Goal: Find specific page/section: Find specific page/section

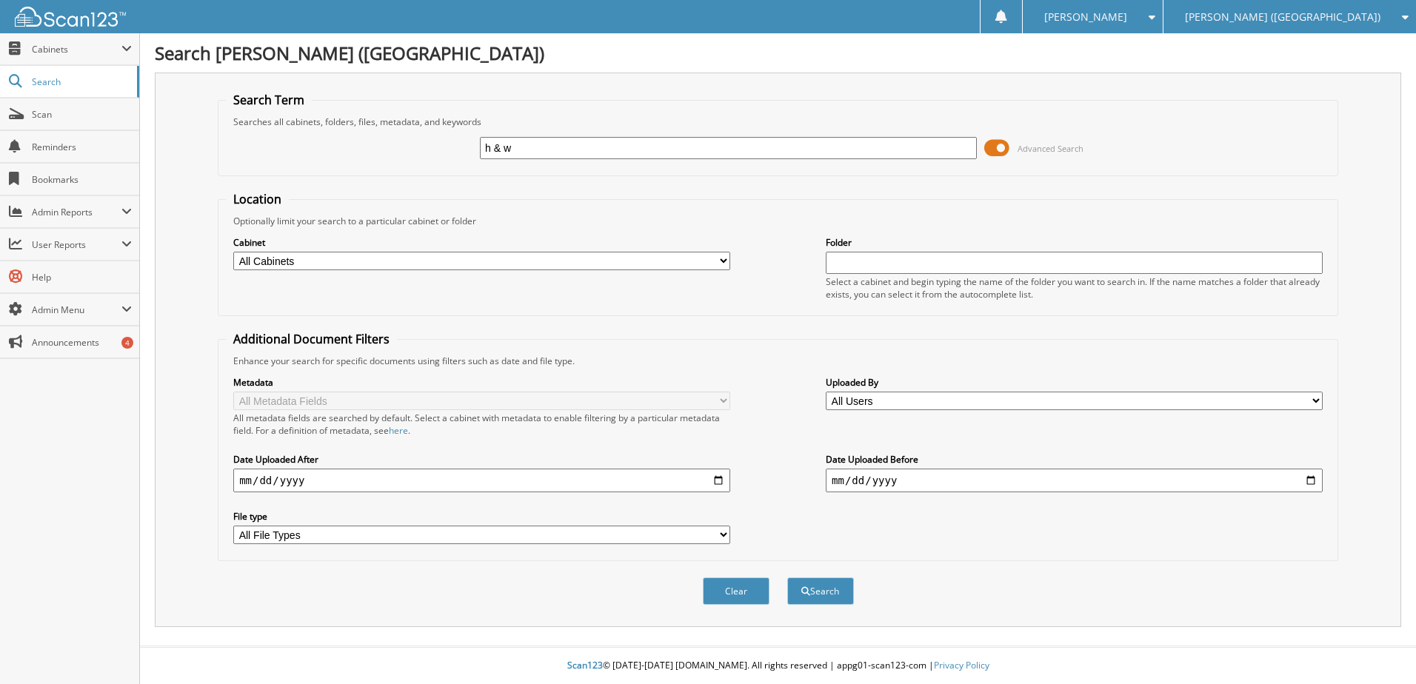
type input "h & w"
click at [787, 578] on button "Search" at bounding box center [820, 591] width 67 height 27
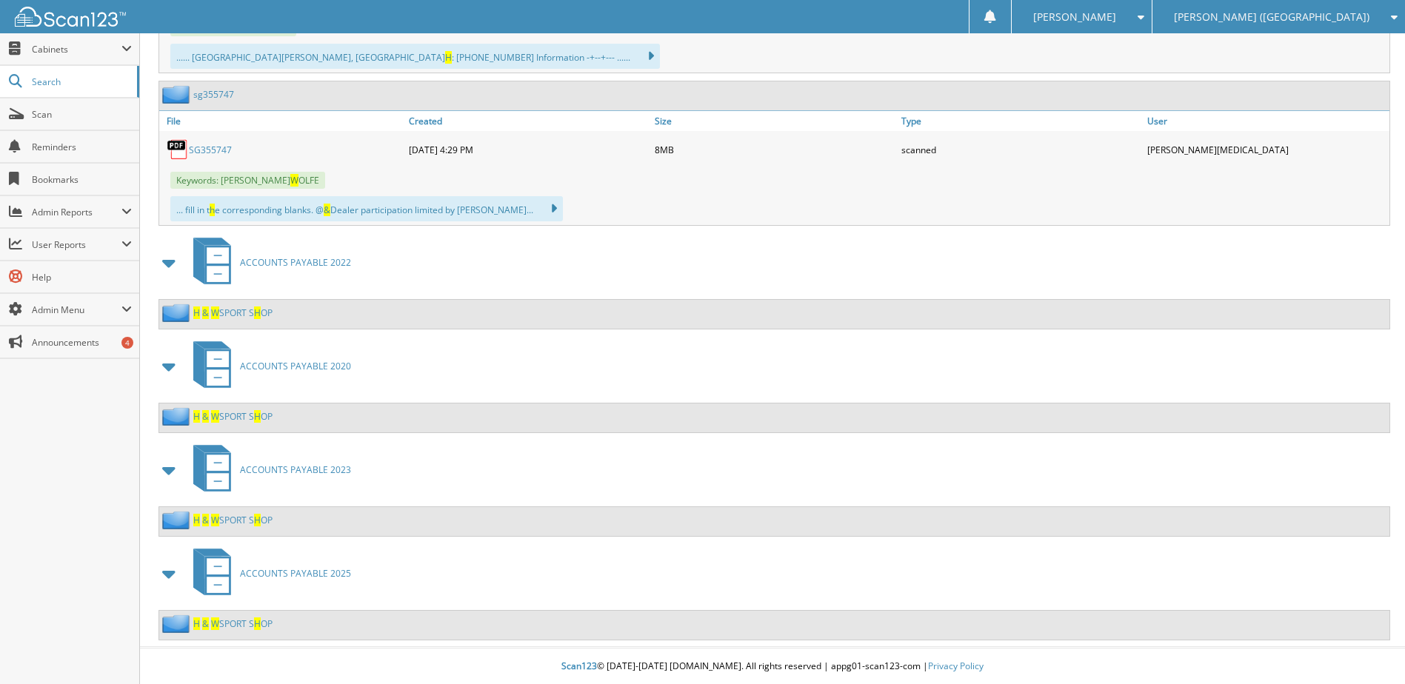
scroll to position [1564, 0]
click at [288, 571] on span "ACCOUNTS PAYABLE 2025" at bounding box center [295, 573] width 111 height 13
click at [258, 625] on span "H" at bounding box center [257, 623] width 7 height 13
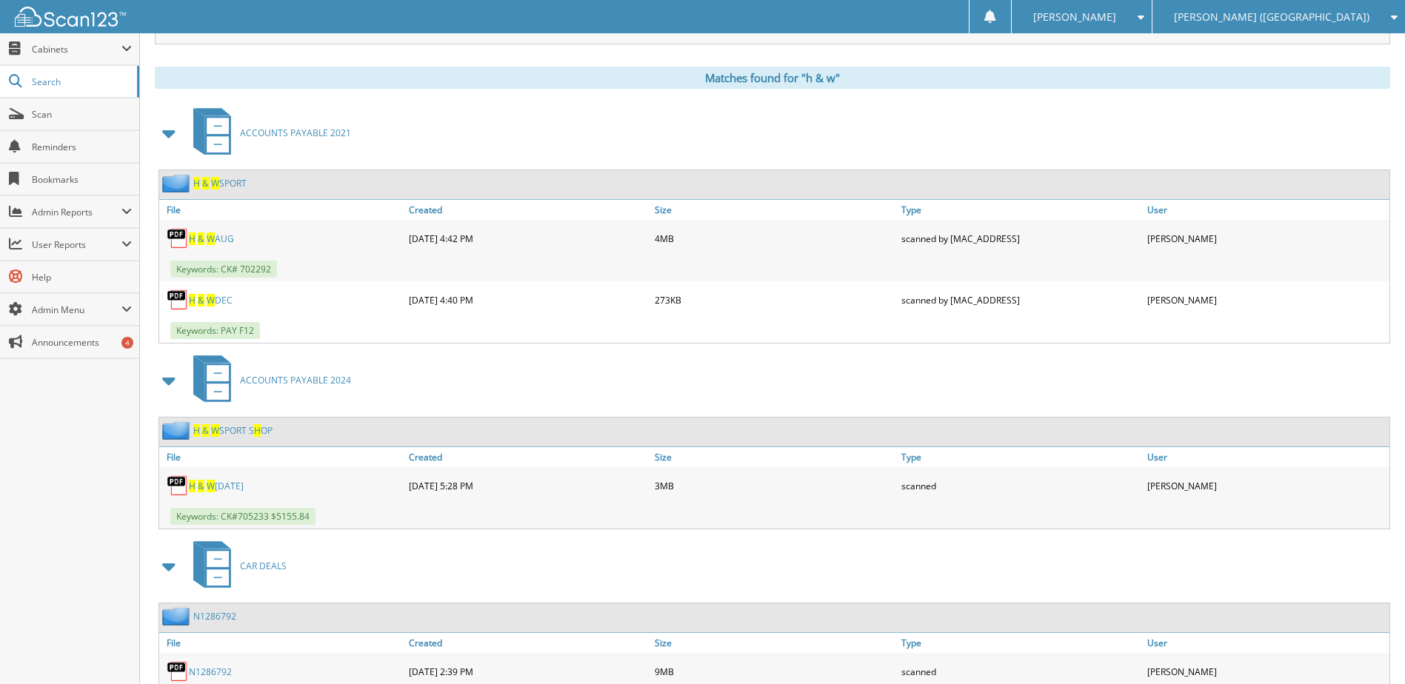
scroll to position [601, 0]
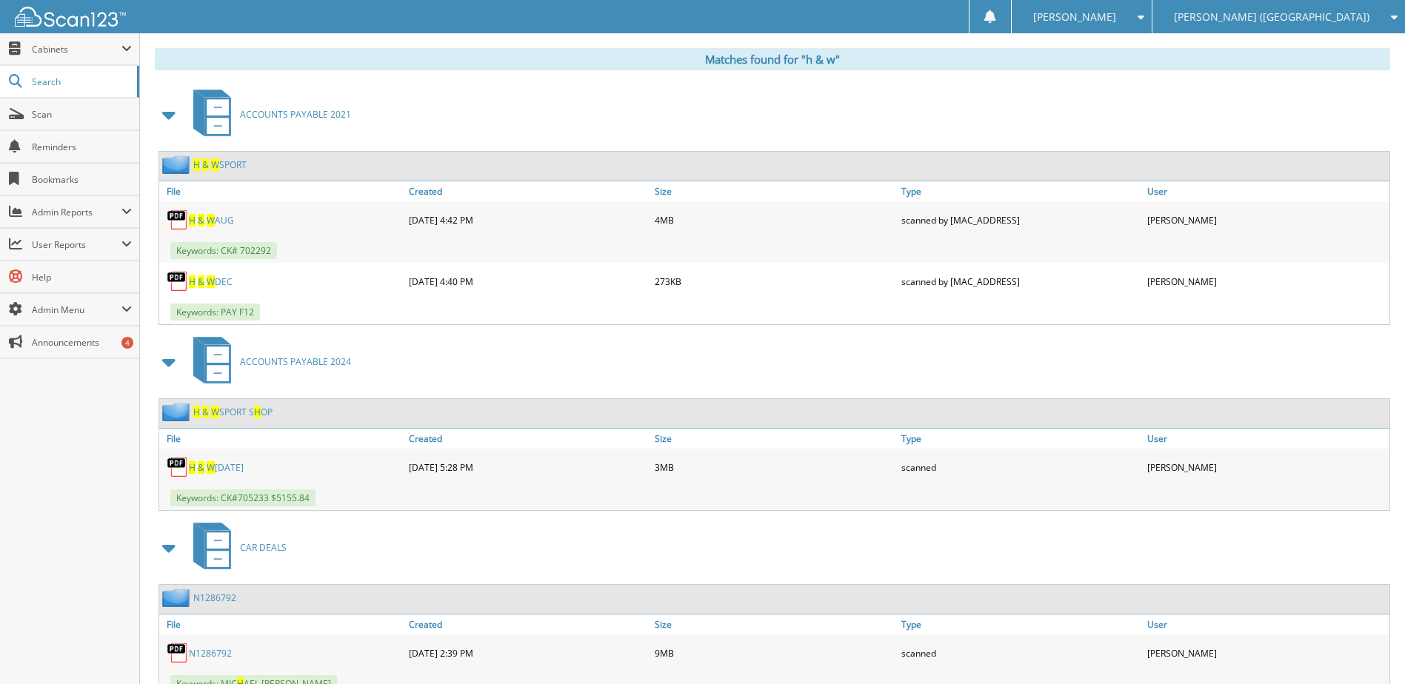
click at [217, 465] on link "H & W 11/06/24" at bounding box center [216, 467] width 55 height 13
click at [217, 467] on link "H & W 11/06/24" at bounding box center [216, 467] width 55 height 13
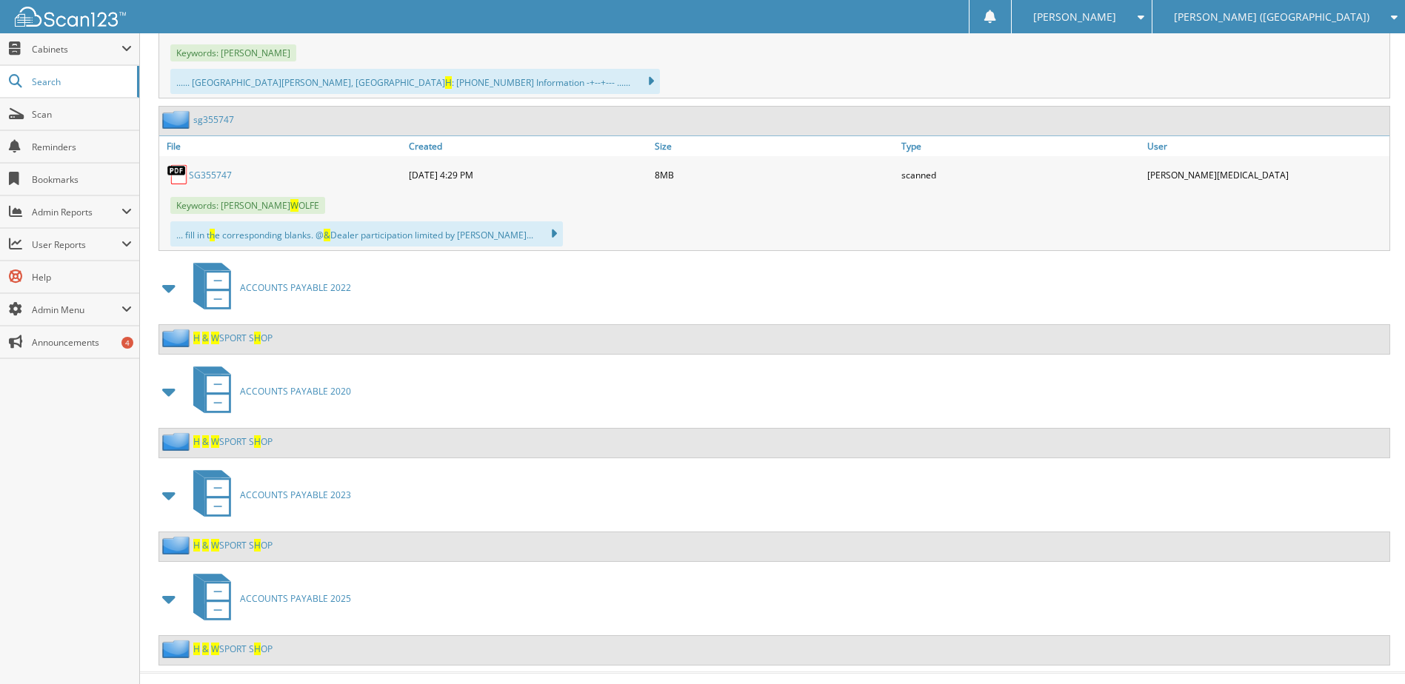
scroll to position [1564, 0]
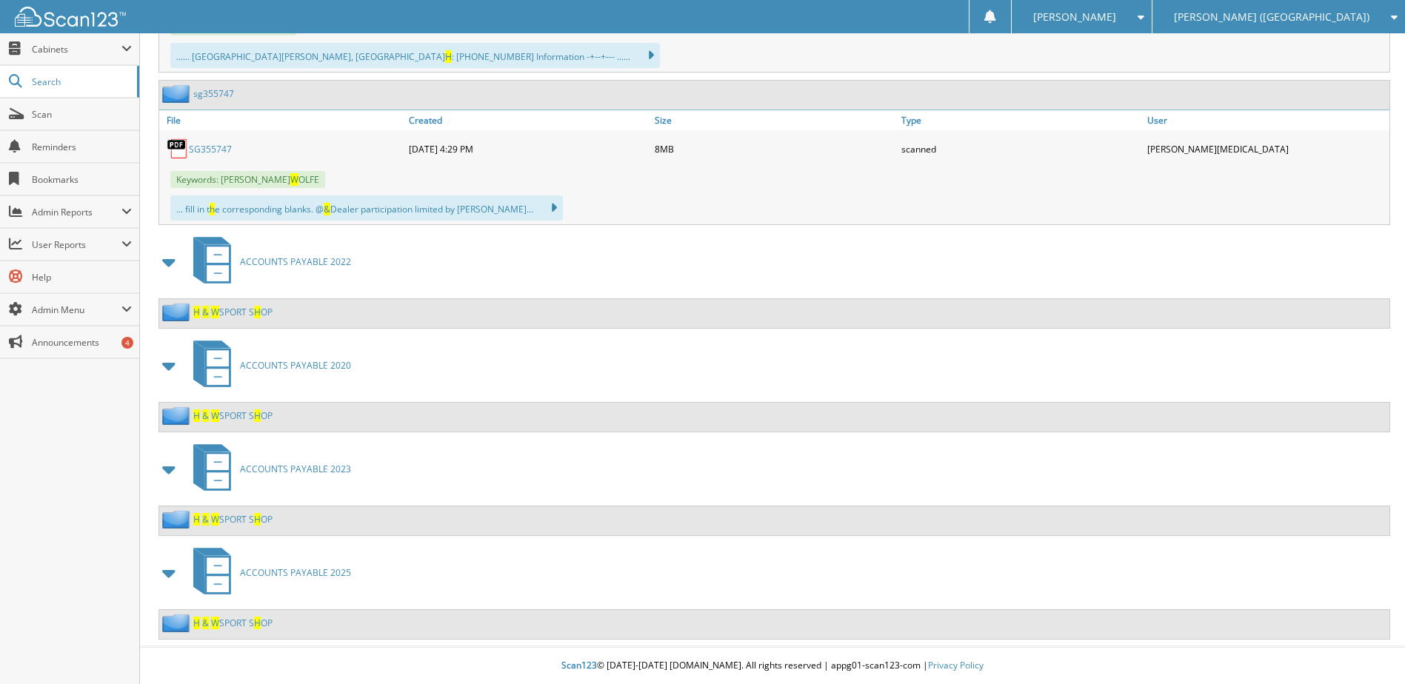
click at [244, 517] on link "H & W SPORT S H OP" at bounding box center [232, 519] width 79 height 13
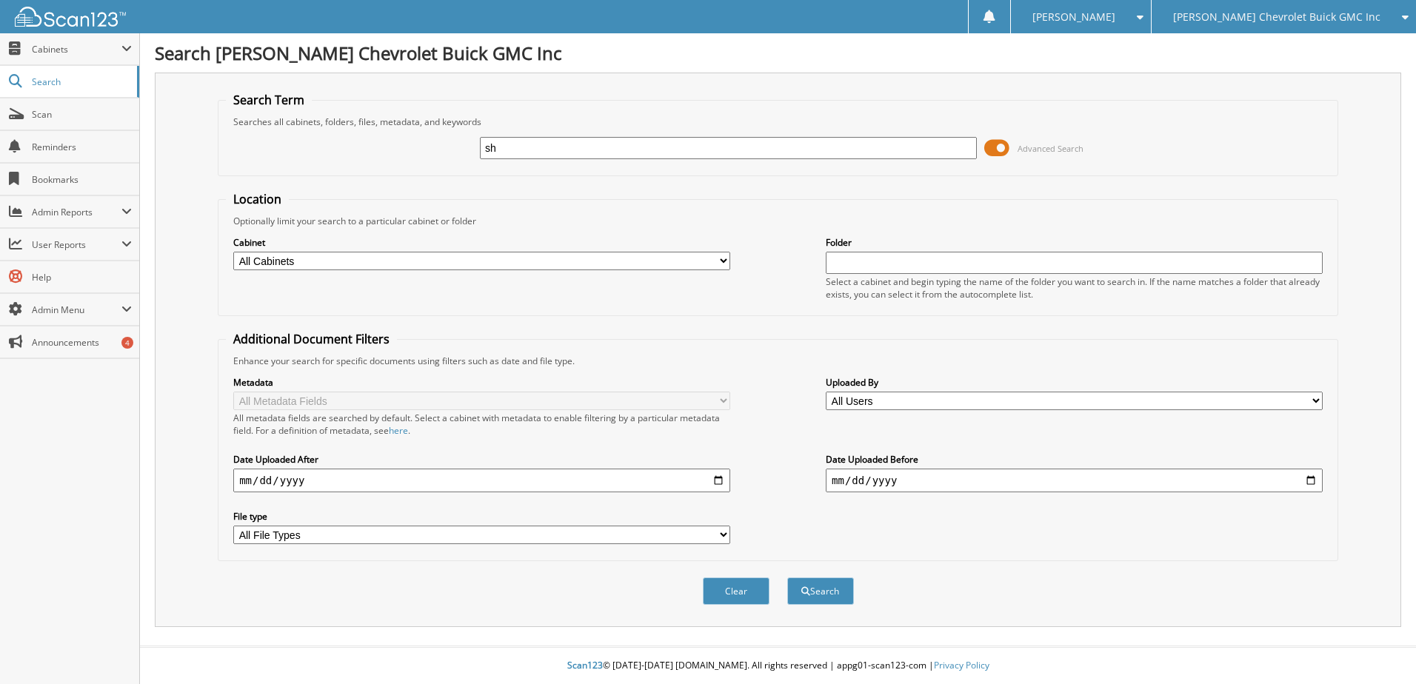
type input "s"
type input "H & w"
click at [787, 578] on button "Search" at bounding box center [820, 591] width 67 height 27
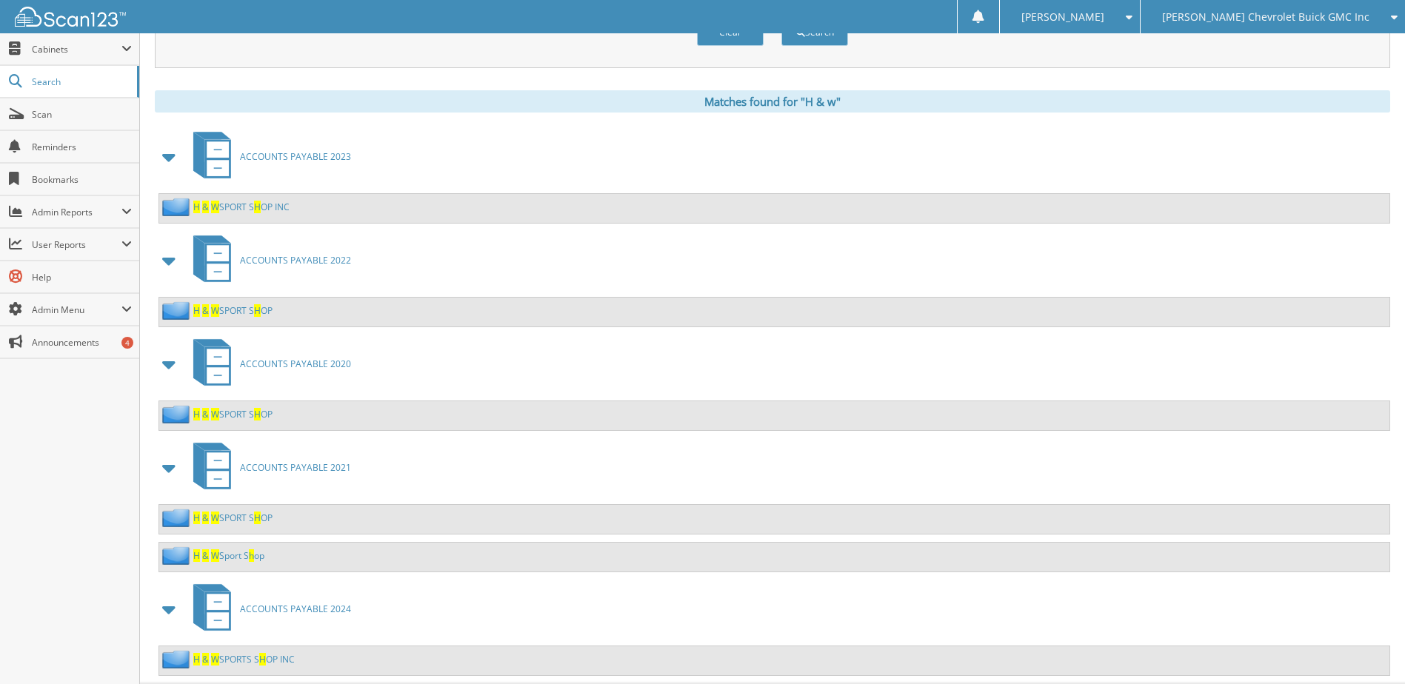
scroll to position [596, 0]
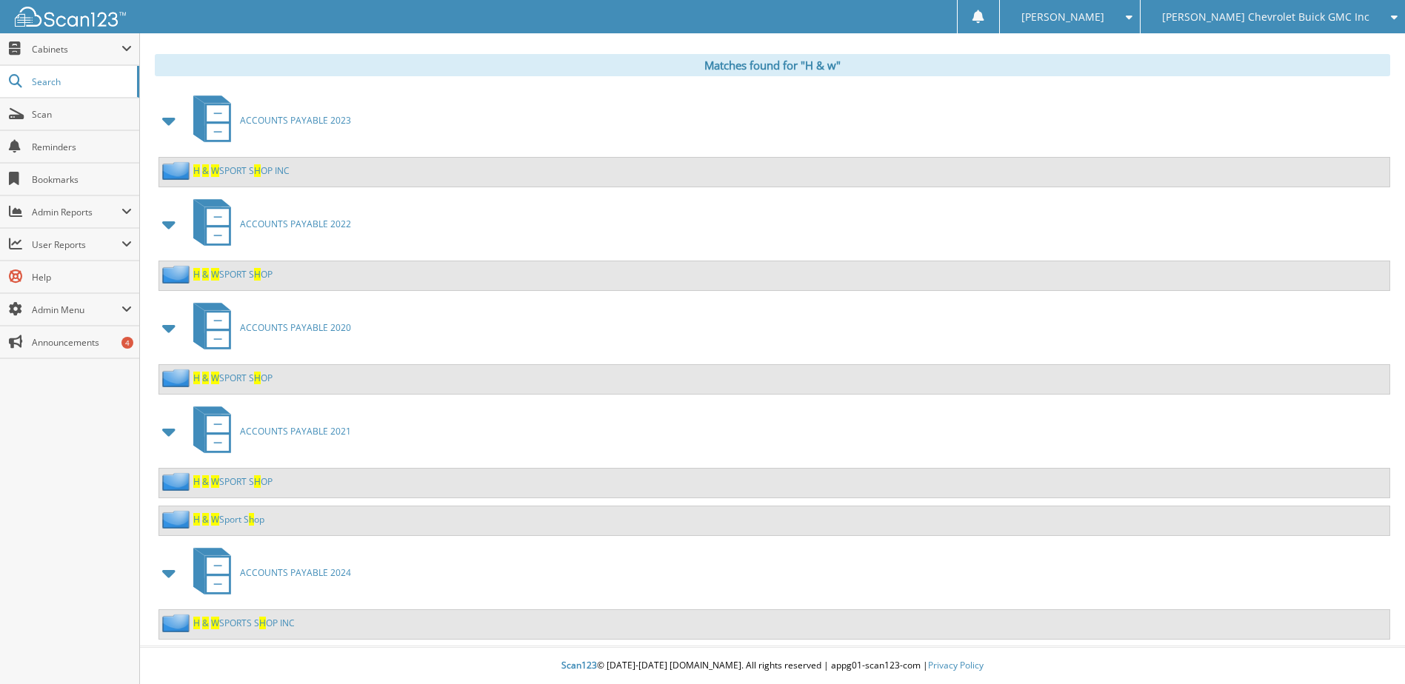
click at [255, 615] on div "H & W SPORTS S H OP INC" at bounding box center [227, 623] width 136 height 19
click at [261, 620] on span "H" at bounding box center [262, 623] width 7 height 13
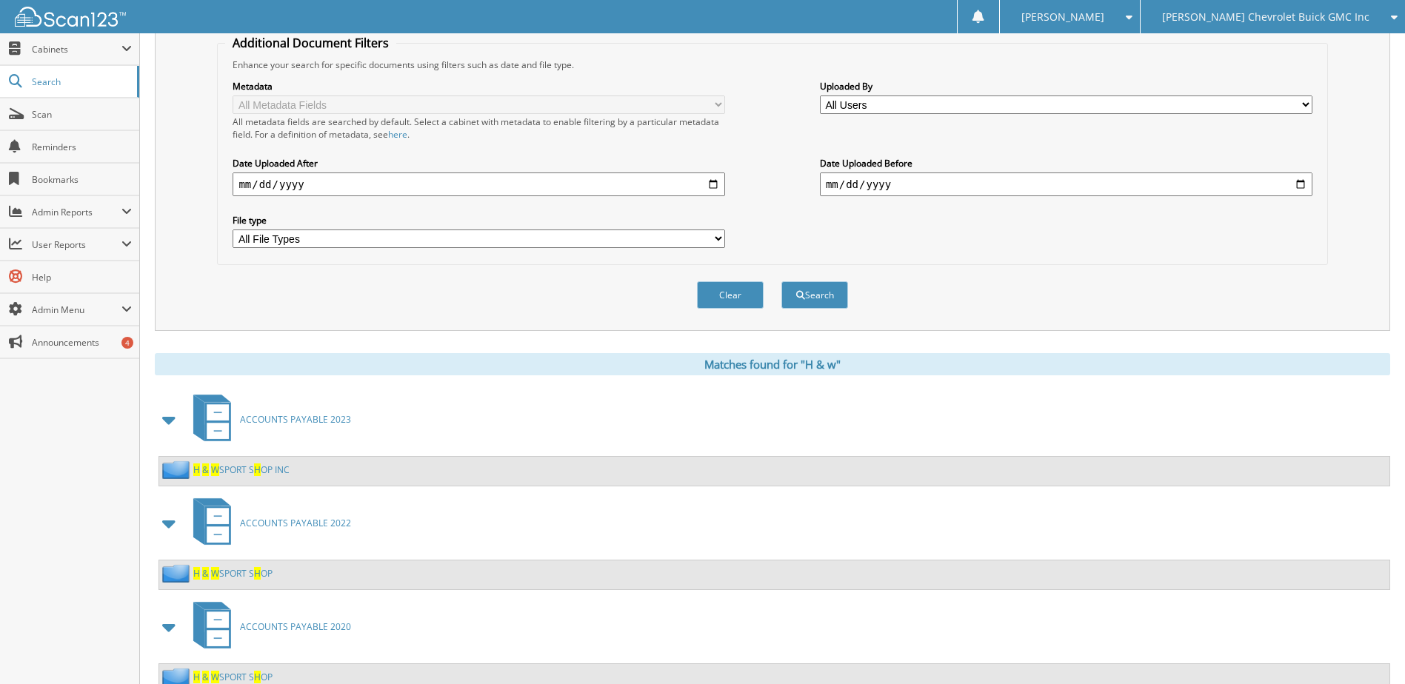
scroll to position [592, 0]
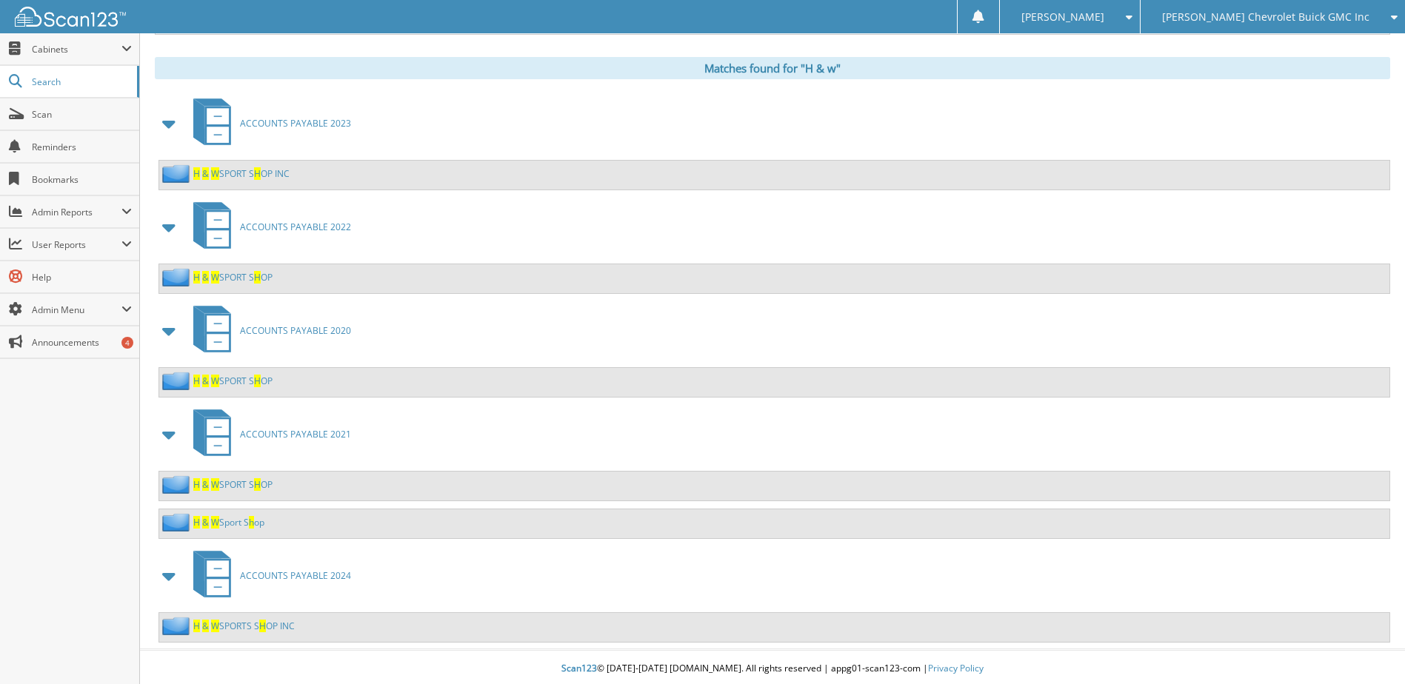
click at [250, 176] on link "H & W SPORT S H OP INC" at bounding box center [241, 173] width 96 height 13
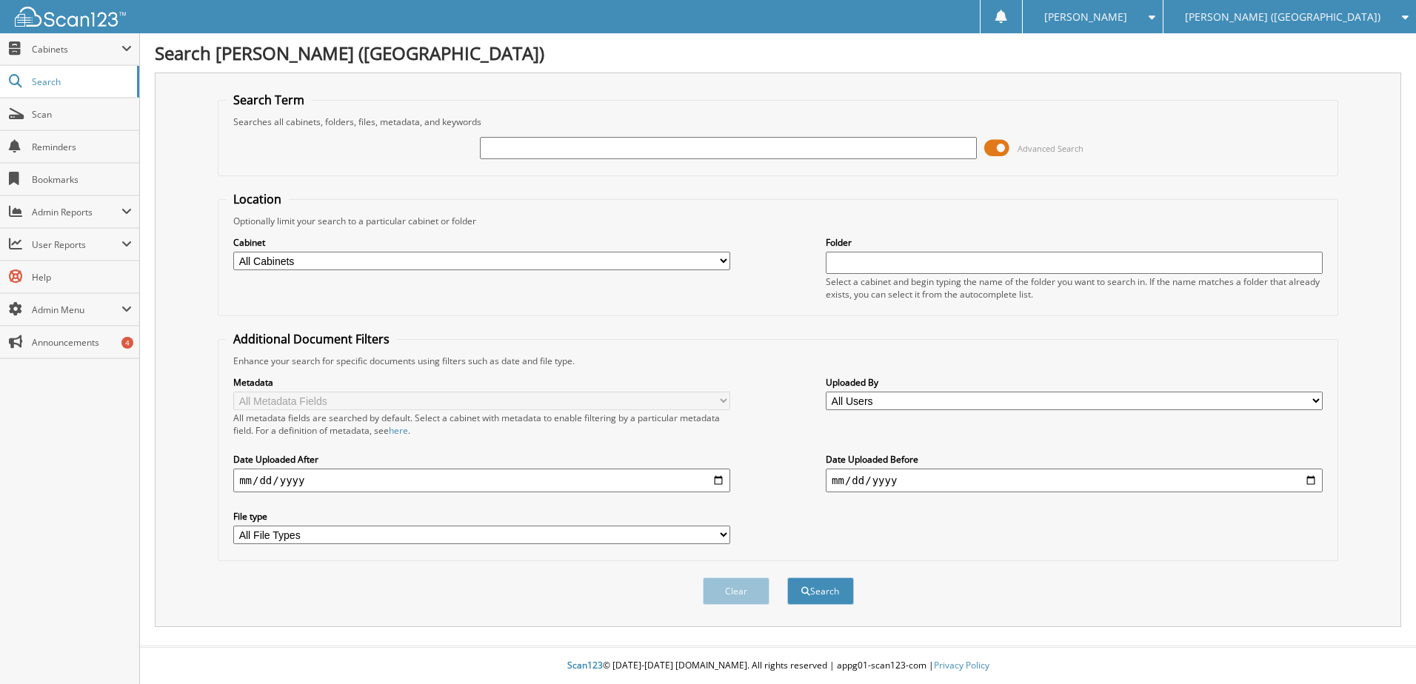
drag, startPoint x: 0, startPoint y: 0, endPoint x: 498, endPoint y: 141, distance: 517.4
click at [498, 141] on input "text" at bounding box center [728, 148] width 497 height 22
type input "h & w"
click at [787, 578] on button "Search" at bounding box center [820, 591] width 67 height 27
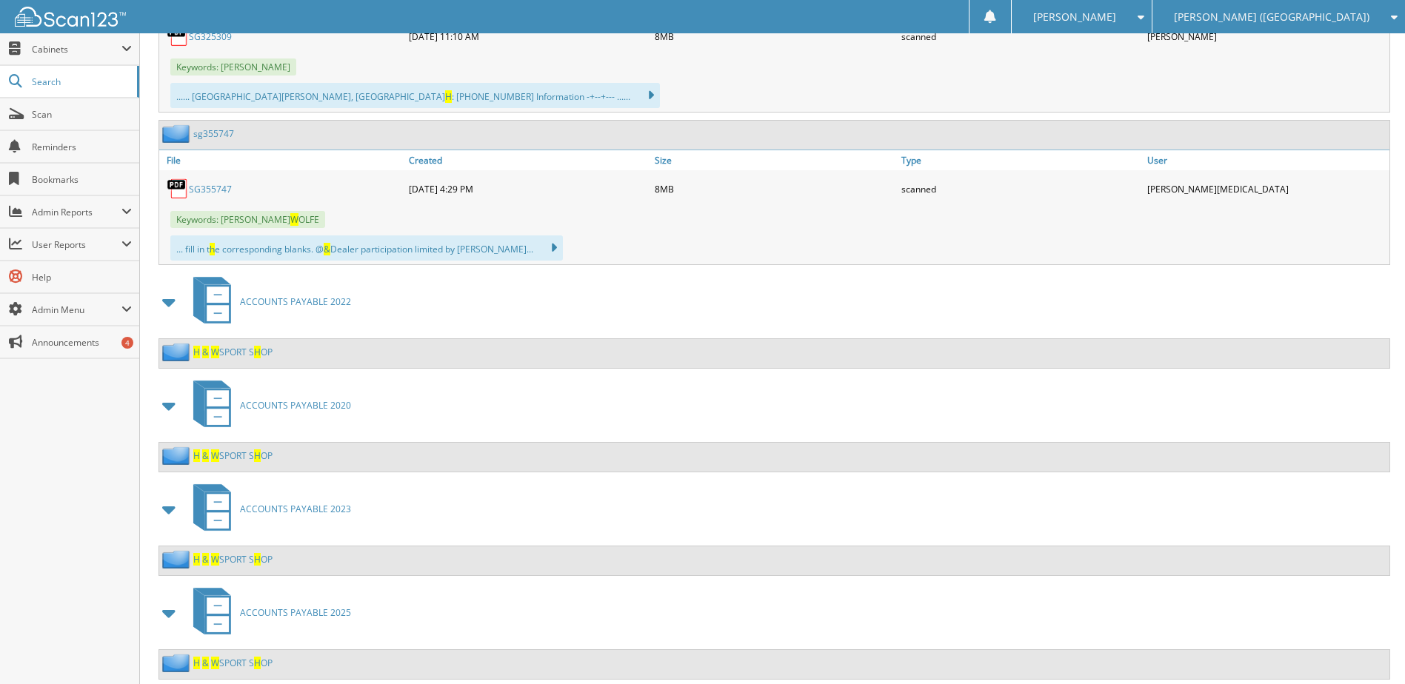
scroll to position [1564, 0]
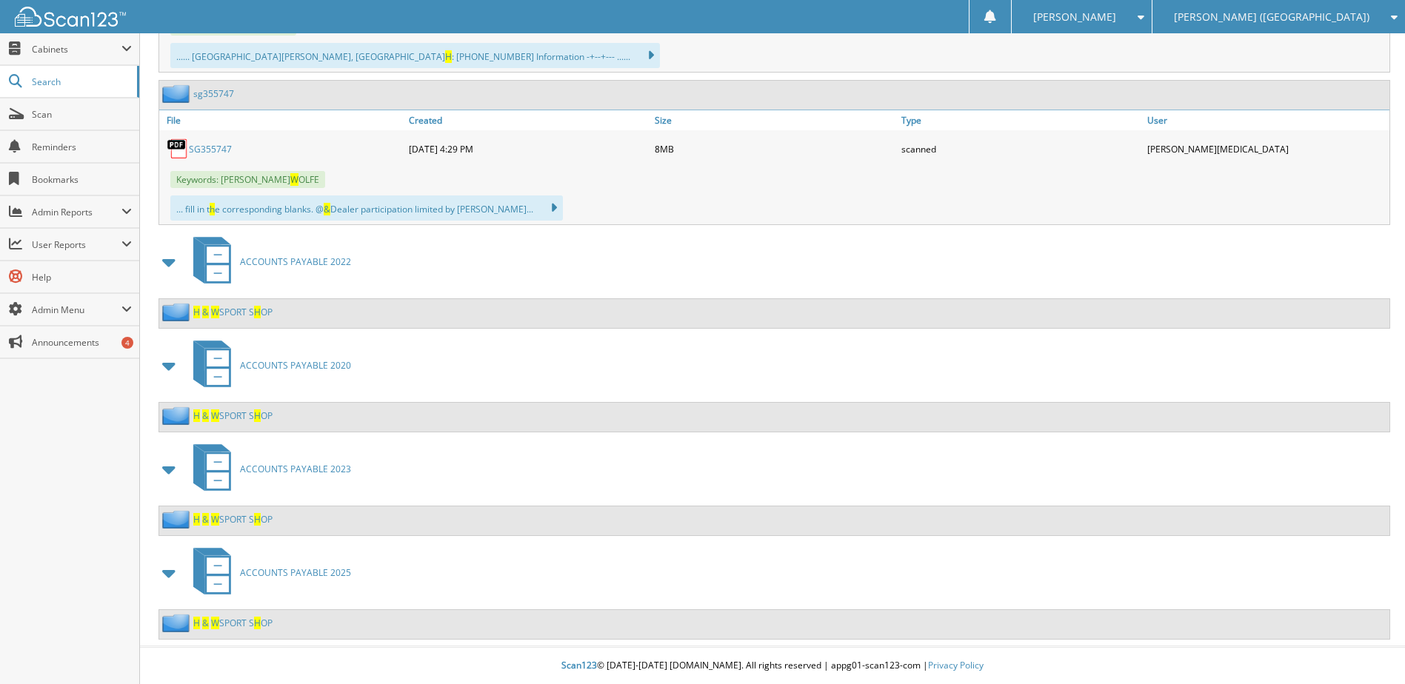
click at [224, 623] on link "H & W SPORT S H OP" at bounding box center [232, 623] width 79 height 13
